Goal: Use online tool/utility: Utilize a website feature to perform a specific function

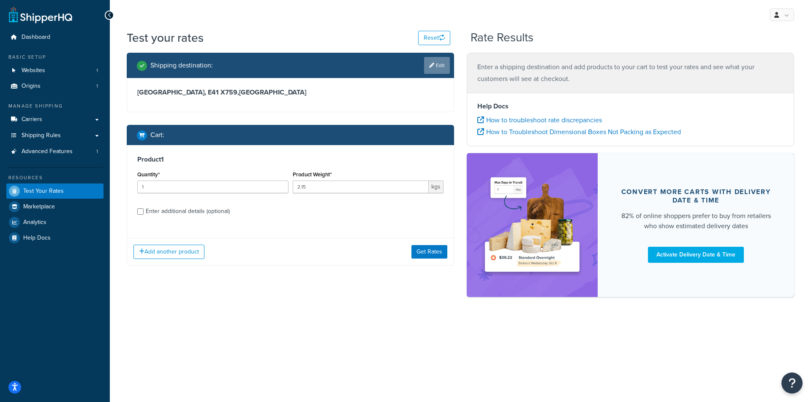
click at [435, 68] on link "Edit" at bounding box center [437, 65] width 26 height 17
select select "IE"
select select "TA"
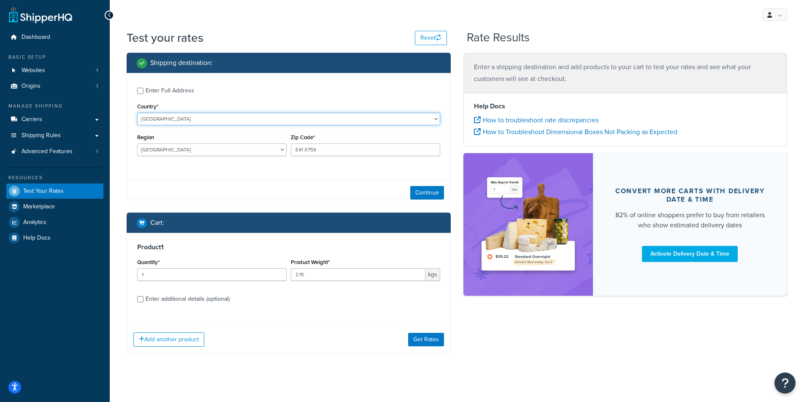
click at [199, 123] on select "United States United Kingdom Afghanistan Åland Islands Albania Algeria American…" at bounding box center [288, 119] width 303 height 13
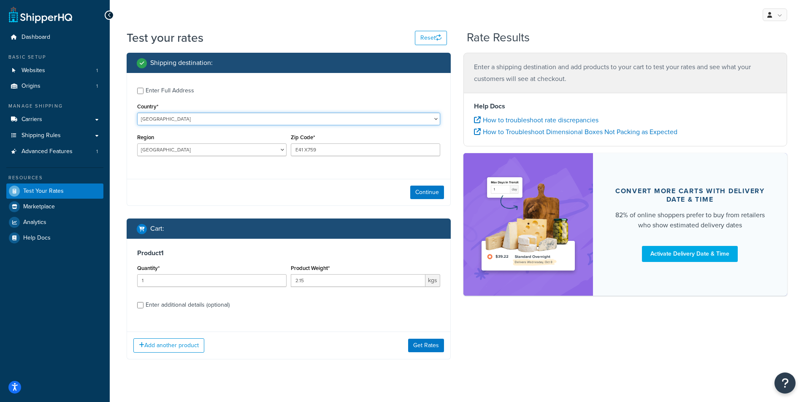
select select "BG"
click at [137, 113] on select "United States United Kingdom Afghanistan Åland Islands Albania Algeria American…" at bounding box center [288, 119] width 303 height 13
click at [247, 154] on input "Region" at bounding box center [211, 150] width 149 height 13
click at [155, 149] on input "TA" at bounding box center [211, 150] width 149 height 13
drag, startPoint x: 155, startPoint y: 149, endPoint x: 119, endPoint y: 149, distance: 36.3
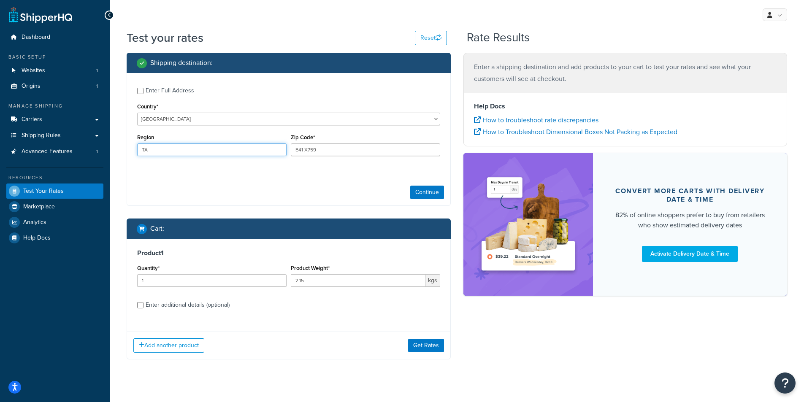
click at [119, 149] on div "Test your rates Reset Rate Results Shipping destination : Enter Full Address Co…" at bounding box center [457, 212] width 695 height 364
paste input "Plovdiv"
type input "Plovdiv"
click at [195, 188] on div "Continue" at bounding box center [288, 192] width 323 height 27
click at [310, 158] on div "Zip Code* E41 X759" at bounding box center [366, 147] width 154 height 31
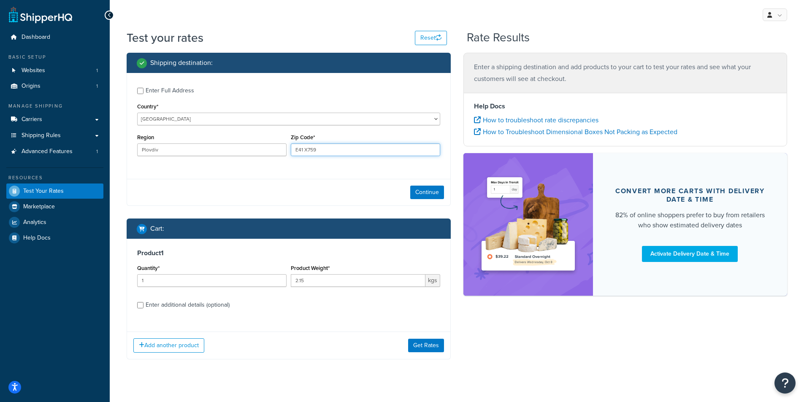
click at [311, 149] on input "E41 X759" at bounding box center [365, 150] width 149 height 13
drag, startPoint x: 319, startPoint y: 149, endPoint x: 270, endPoint y: 149, distance: 49.0
click at [270, 149] on div "Region Plovdiv Zip Code* E41 X759" at bounding box center [288, 147] width 307 height 31
paste input "4135"
type input "4135"
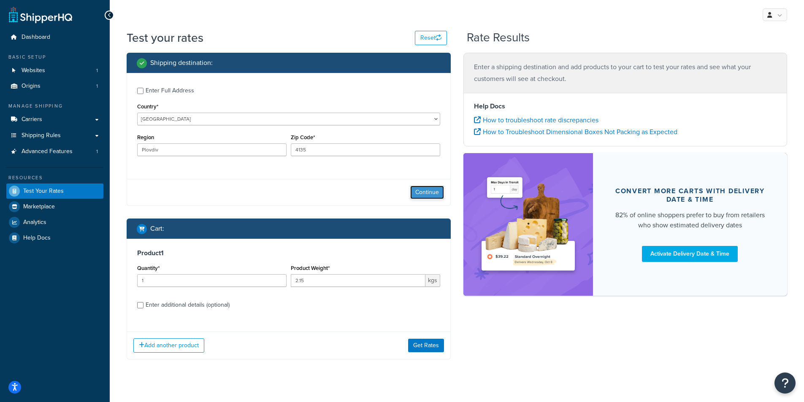
click at [418, 196] on button "Continue" at bounding box center [427, 193] width 34 height 14
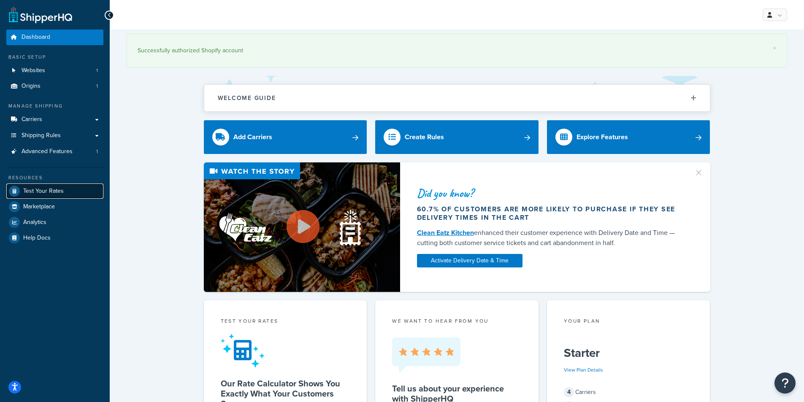
click at [68, 196] on link "Test Your Rates" at bounding box center [54, 191] width 97 height 15
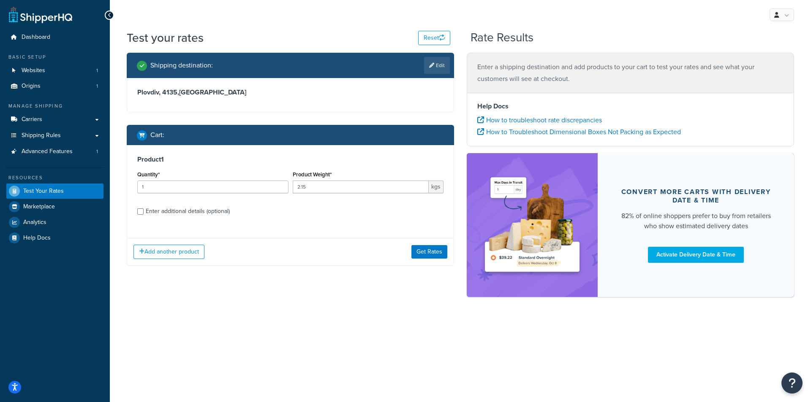
click at [215, 303] on div "Shipping destination : Edit Plovdiv, 4135 , [GEOGRAPHIC_DATA] Cart : Product 1 …" at bounding box center [460, 179] width 680 height 253
click at [314, 187] on input "2.15" at bounding box center [361, 187] width 136 height 13
type input "2"
type input "5.05"
click at [429, 256] on button "Get Rates" at bounding box center [429, 252] width 36 height 14
